Goal: Task Accomplishment & Management: Use online tool/utility

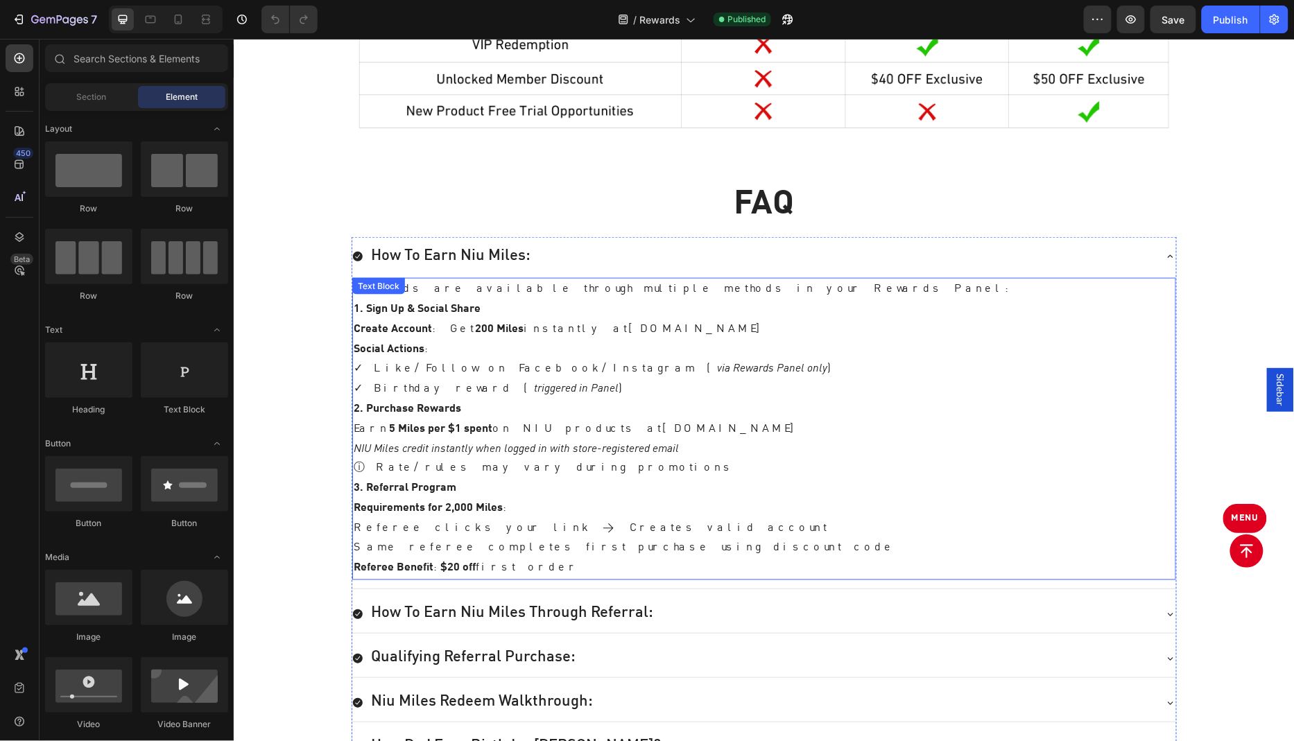
scroll to position [2536, 0]
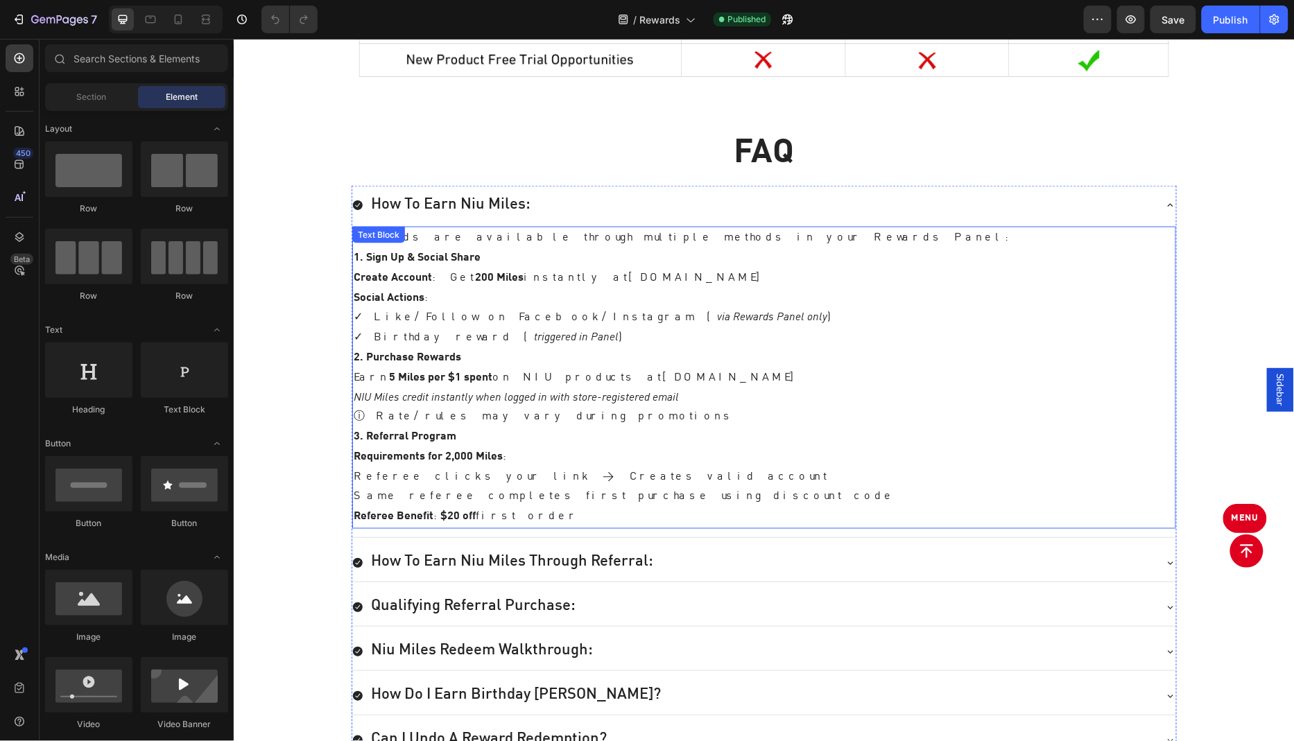
click at [672, 392] on icon "NIU Miles credit instantly when logged in with store-registered email" at bounding box center [515, 397] width 325 height 11
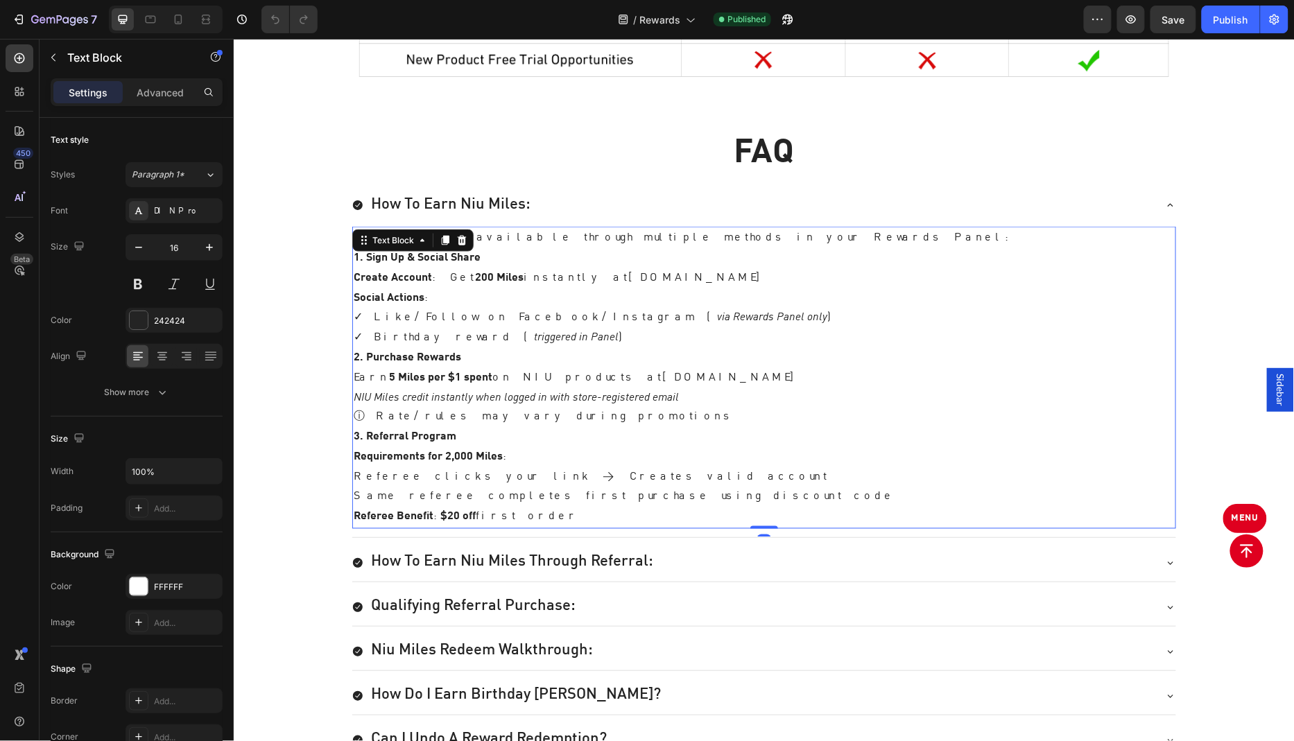
click at [666, 392] on icon "NIU Miles credit instantly when logged in with store-registered email" at bounding box center [515, 397] width 325 height 11
click at [689, 388] on p "NIU Miles credit instantly when logged in with store-registered email" at bounding box center [763, 398] width 821 height 20
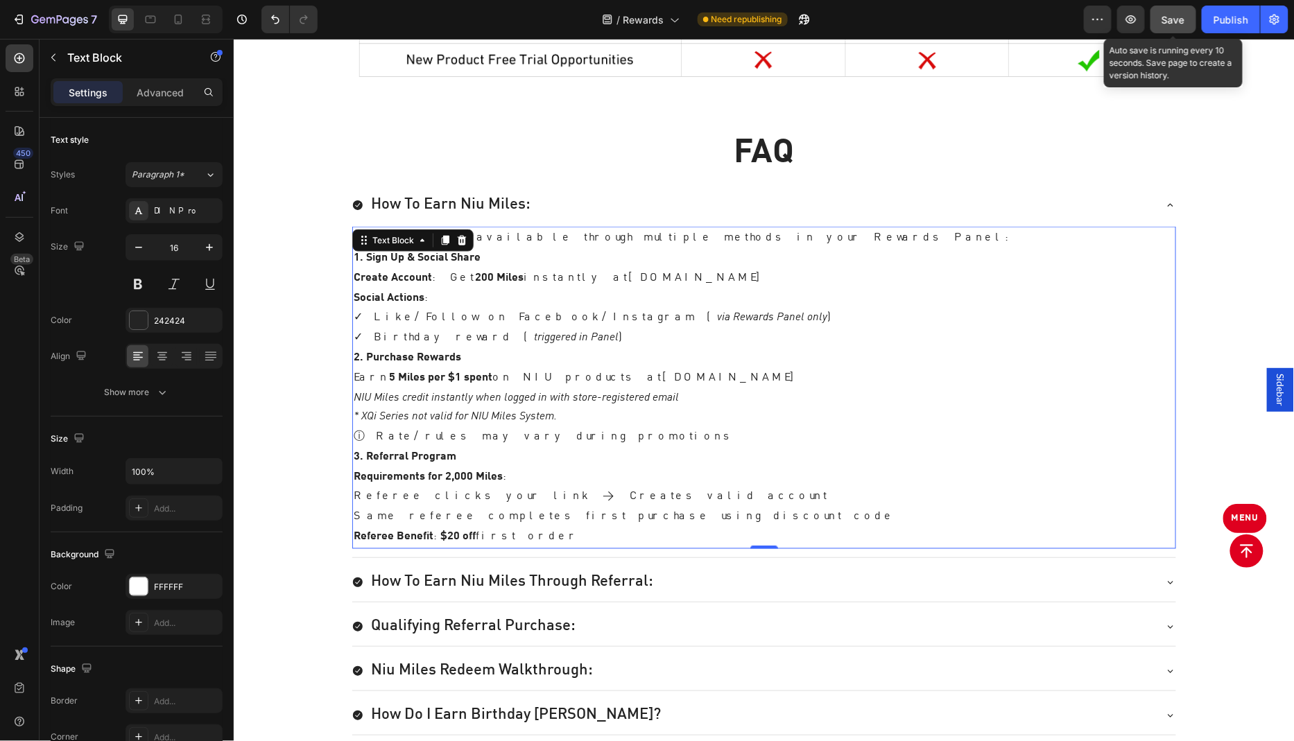
click at [1181, 16] on span "Save" at bounding box center [1173, 20] width 23 height 12
click at [1175, 20] on span "Save" at bounding box center [1173, 20] width 23 height 12
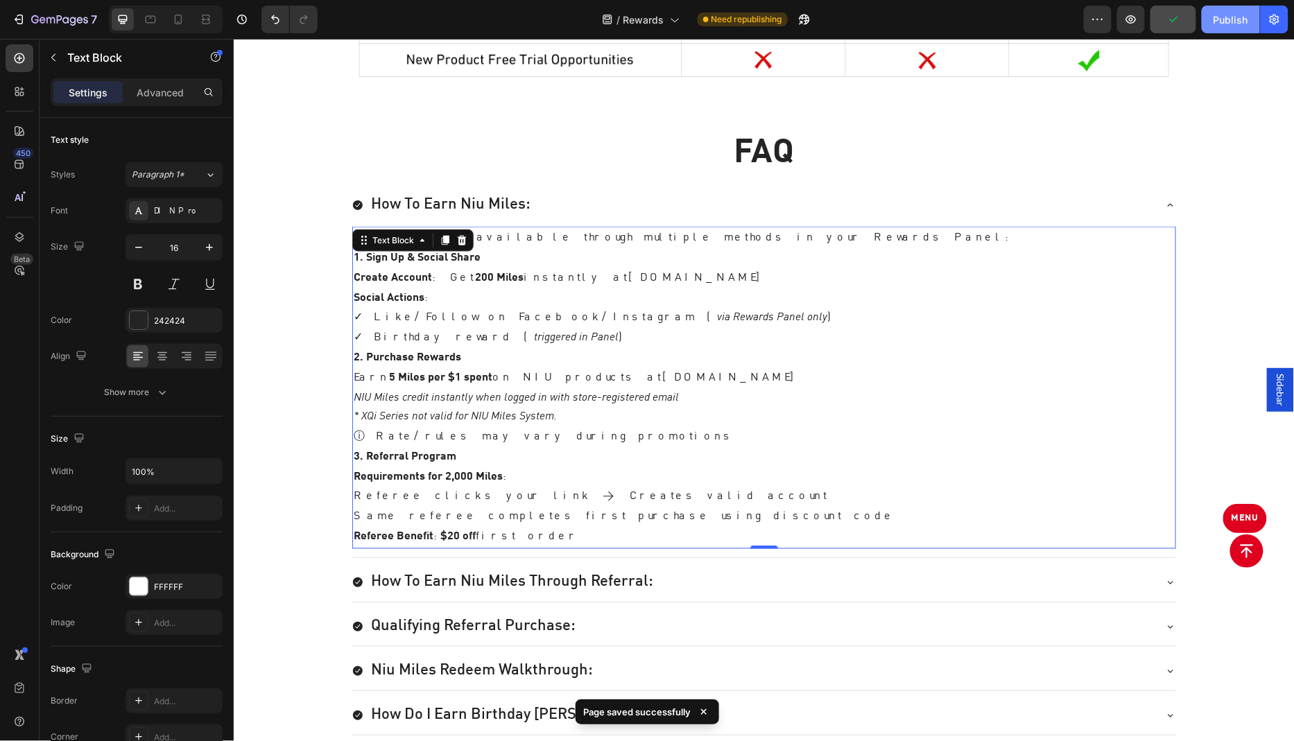
click at [1231, 28] on button "Publish" at bounding box center [1230, 20] width 58 height 28
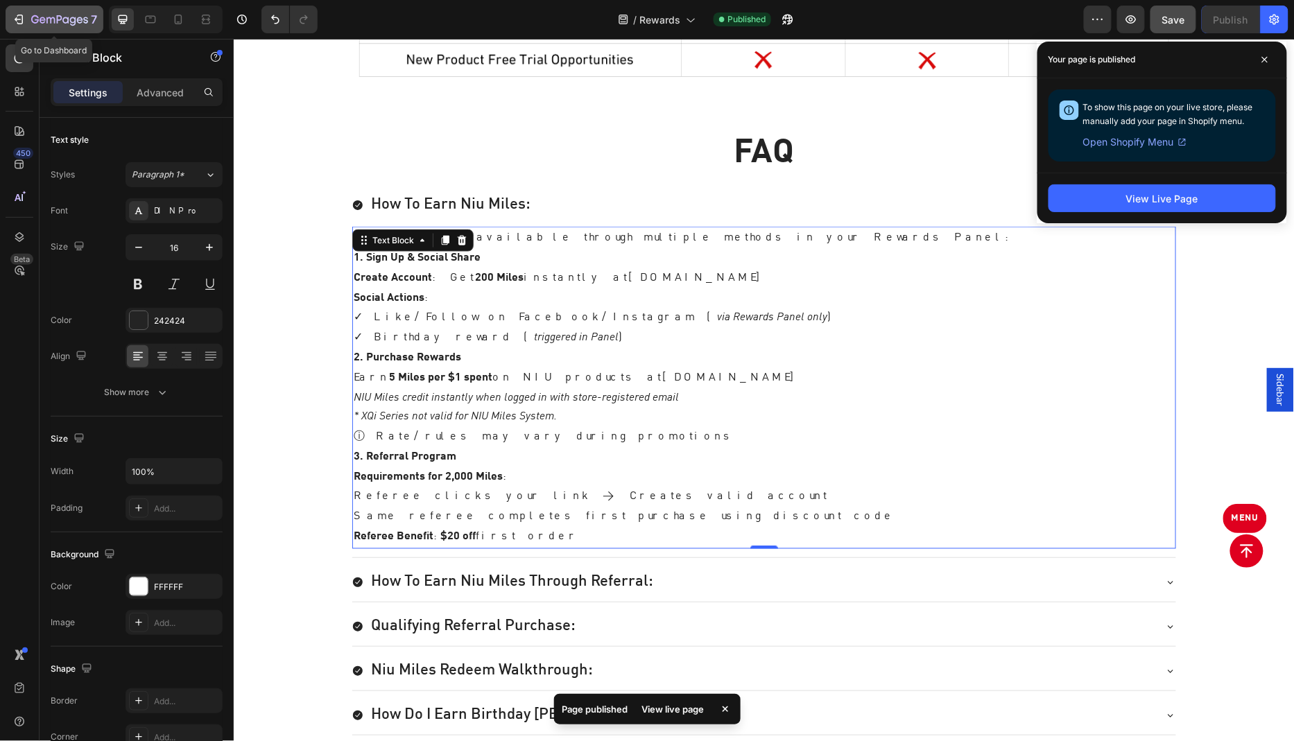
click at [22, 17] on icon "button" at bounding box center [19, 19] width 14 height 14
